Goal: Task Accomplishment & Management: Manage account settings

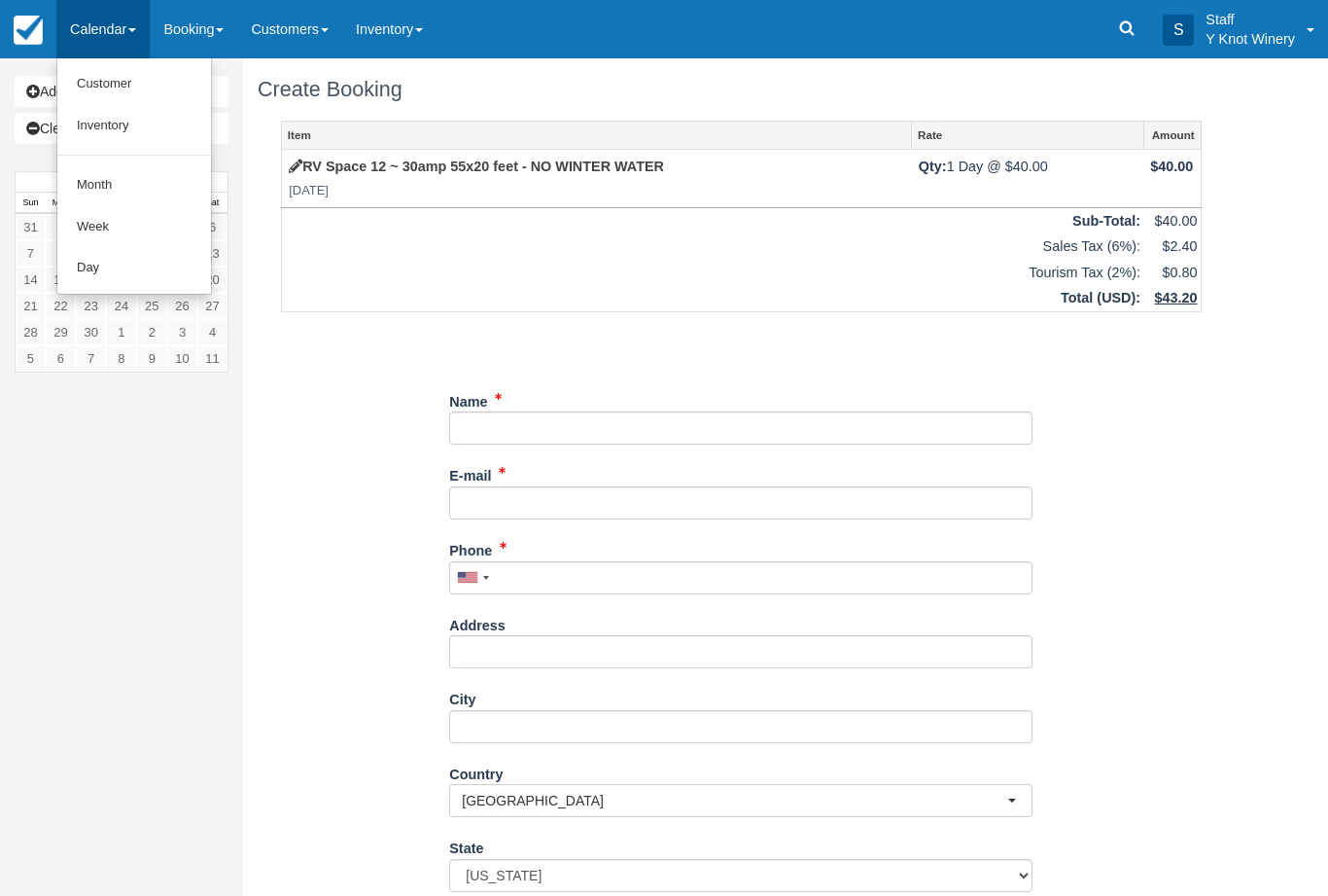
click at [142, 83] on link "Customer" at bounding box center [134, 84] width 153 height 42
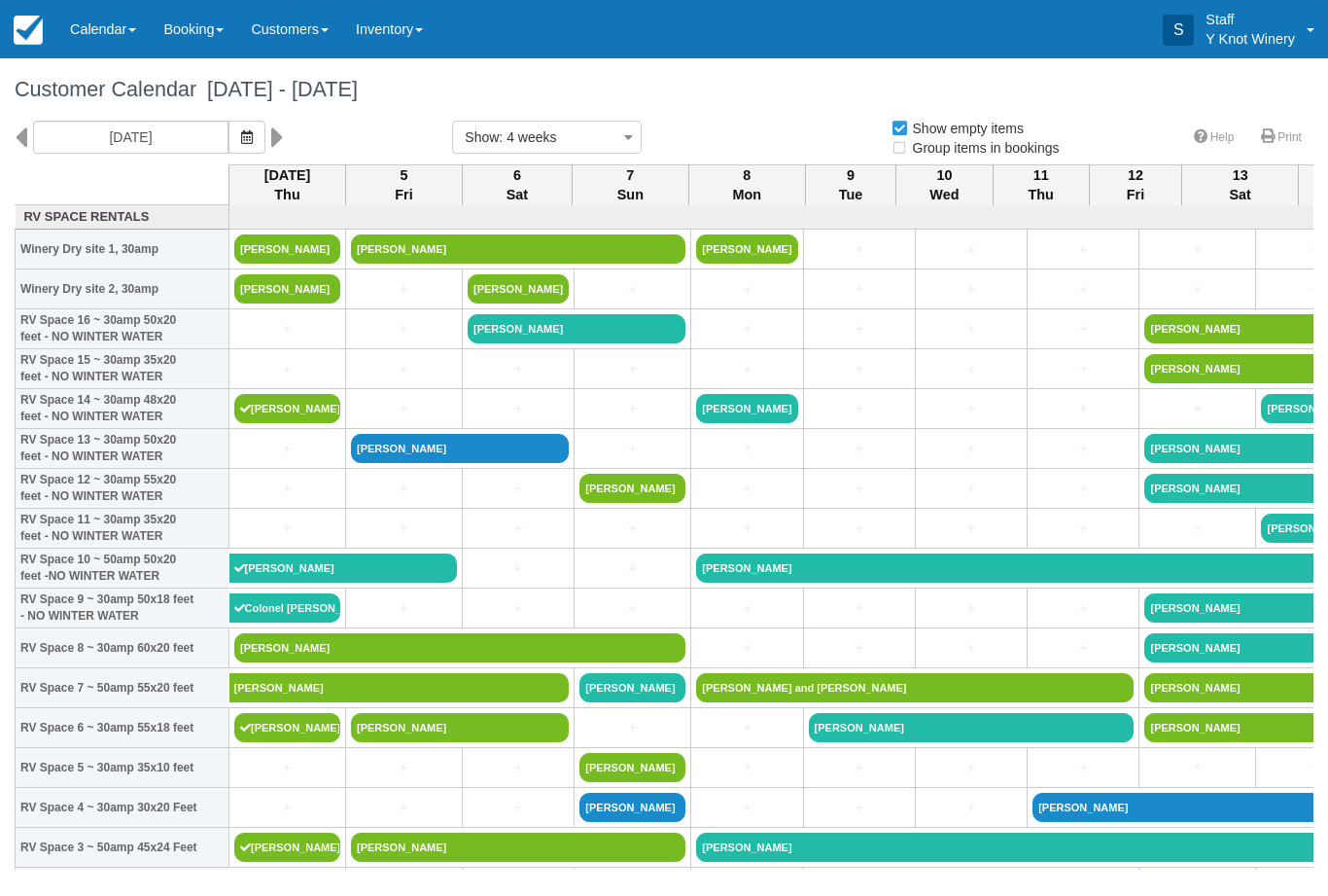
select select
click at [237, 262] on link "[PERSON_NAME]" at bounding box center [287, 249] width 106 height 30
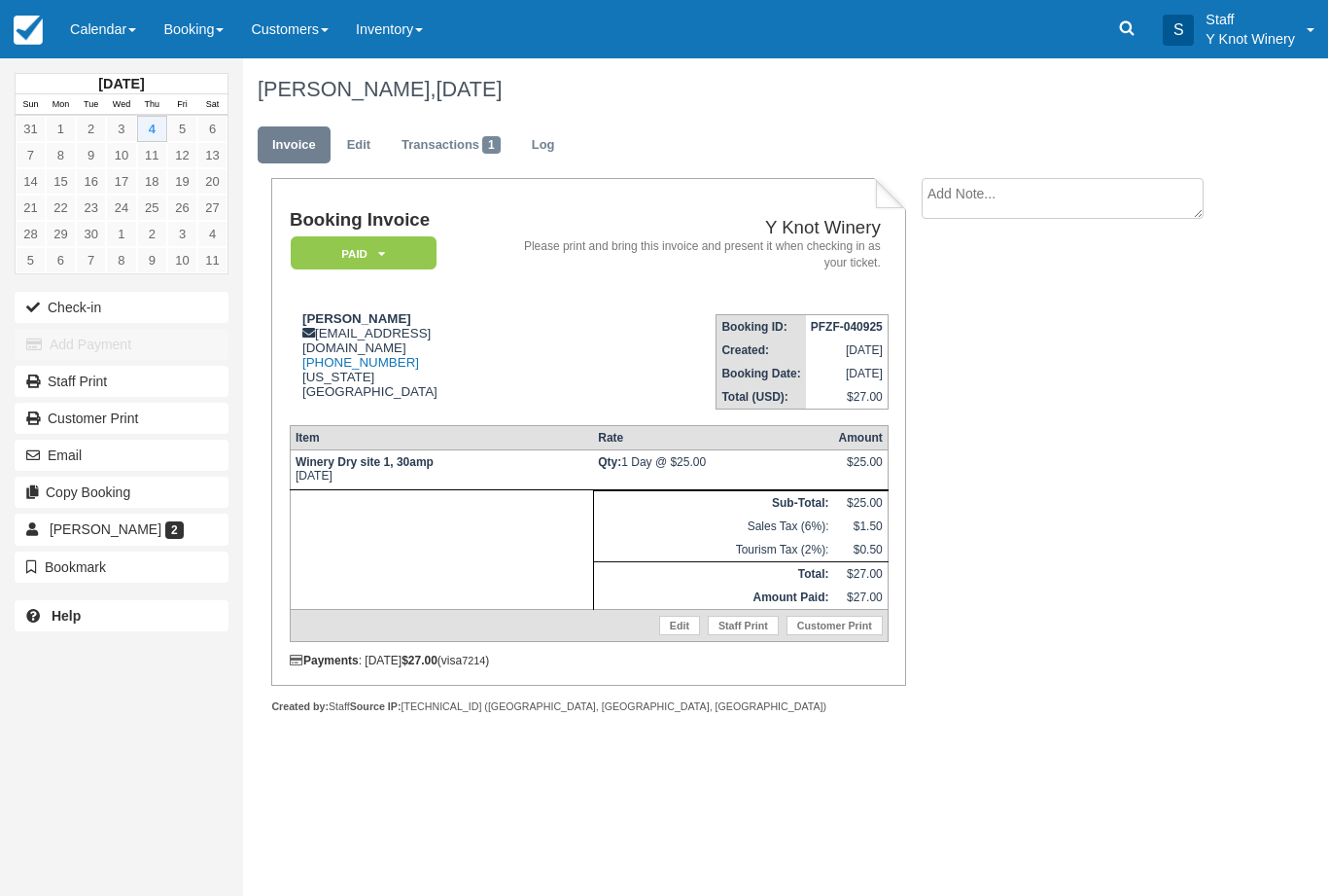
click at [135, 312] on button "Check-in" at bounding box center [121, 308] width 213 height 31
